Goal: Information Seeking & Learning: Find specific fact

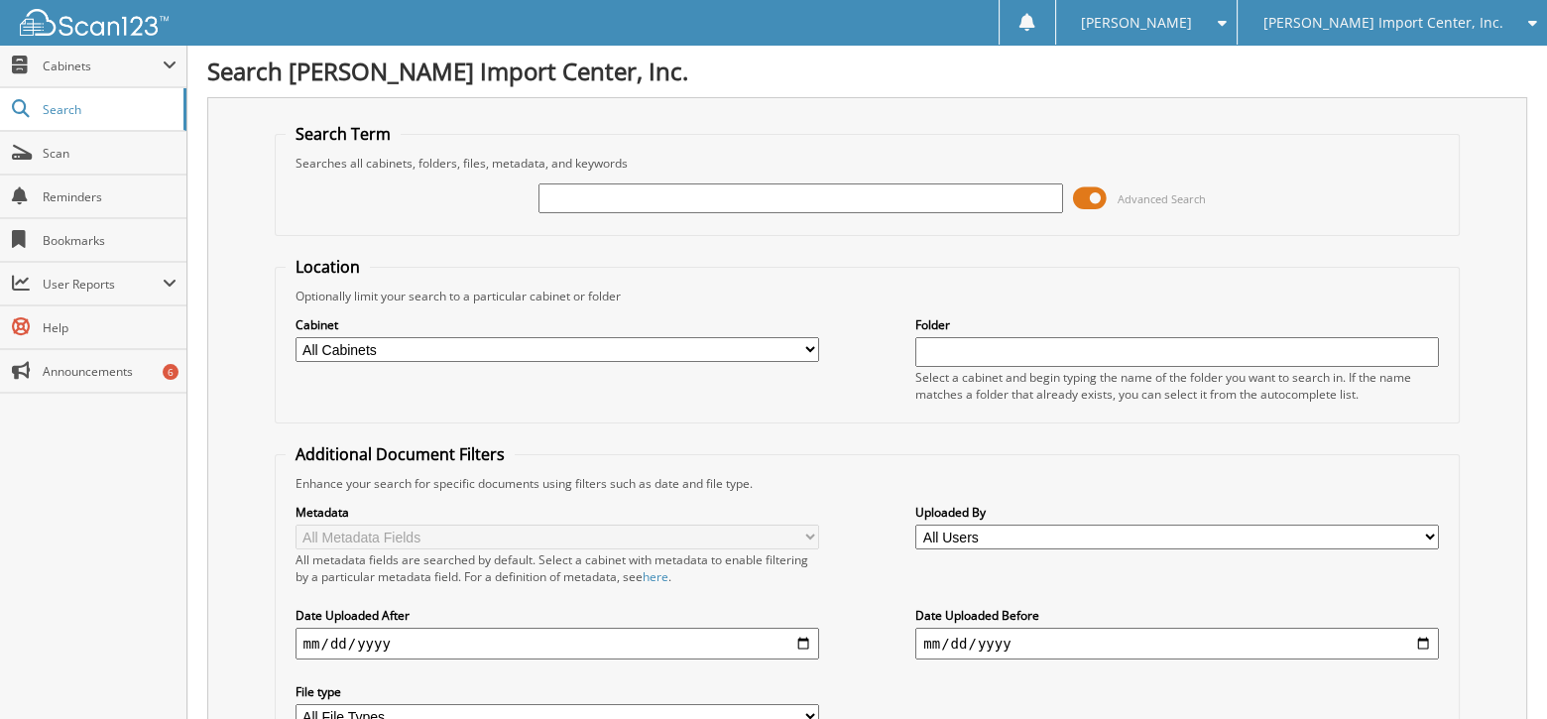
click at [611, 207] on input "text" at bounding box center [800, 198] width 524 height 30
type input "2558878"
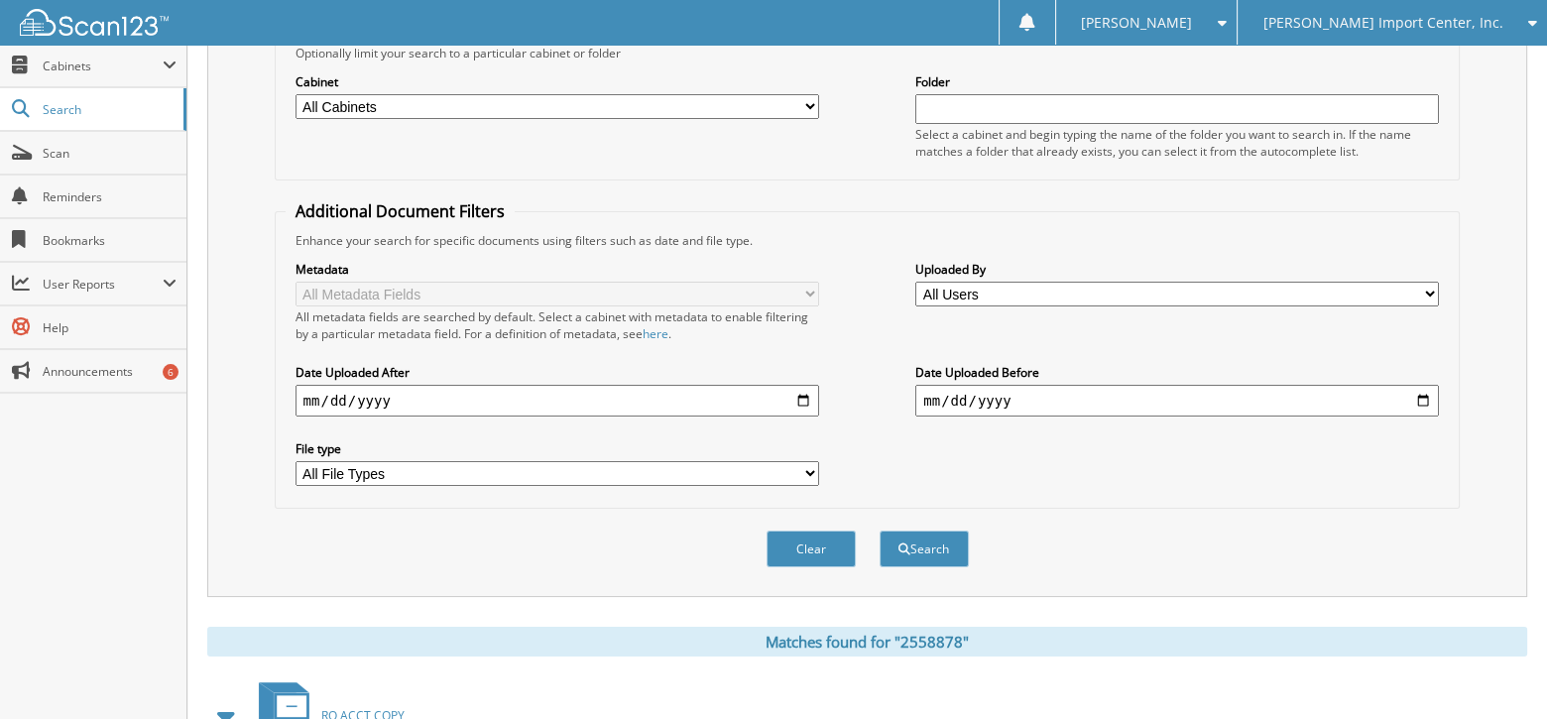
scroll to position [451, 0]
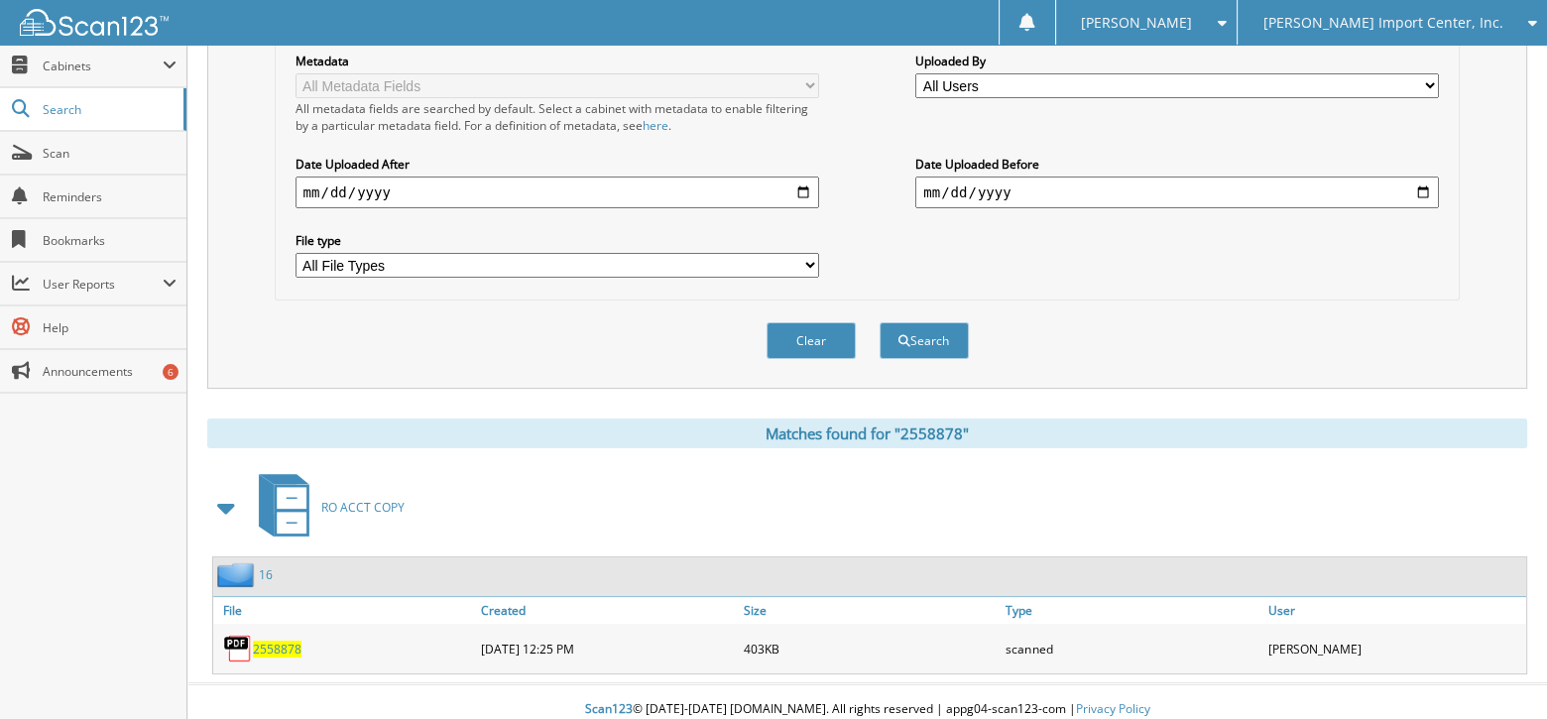
click at [280, 641] on span "2558878" at bounding box center [277, 649] width 49 height 17
click at [47, 153] on span "Scan" at bounding box center [110, 153] width 134 height 17
